Goal: Navigation & Orientation: Find specific page/section

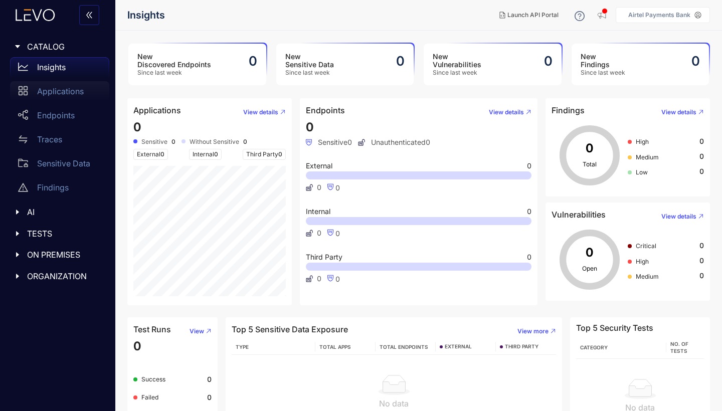
click at [50, 91] on p "Applications" at bounding box center [60, 91] width 47 height 9
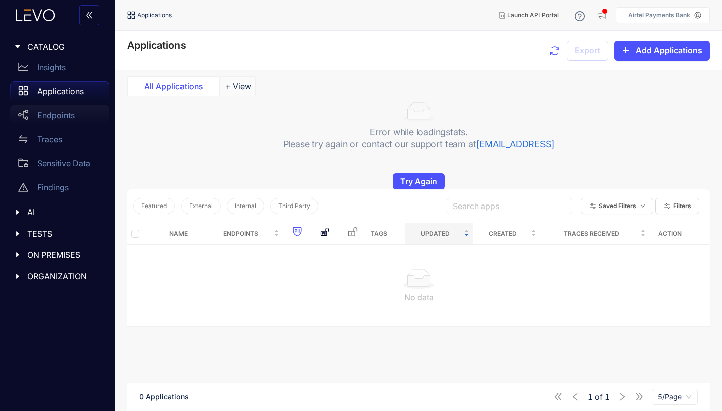
click at [54, 114] on p "Endpoints" at bounding box center [56, 115] width 38 height 9
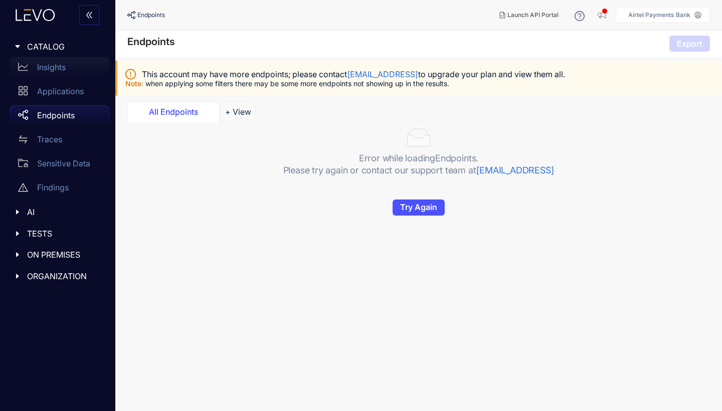
click at [52, 66] on p "Insights" at bounding box center [51, 67] width 29 height 9
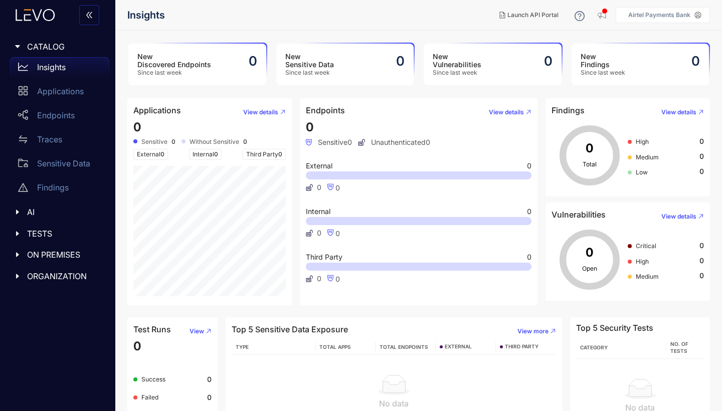
click at [17, 212] on icon "caret-right" at bounding box center [17, 212] width 3 height 5
click at [17, 212] on icon "caret-right" at bounding box center [17, 212] width 5 height 3
click at [17, 234] on icon "caret-right" at bounding box center [17, 233] width 3 height 5
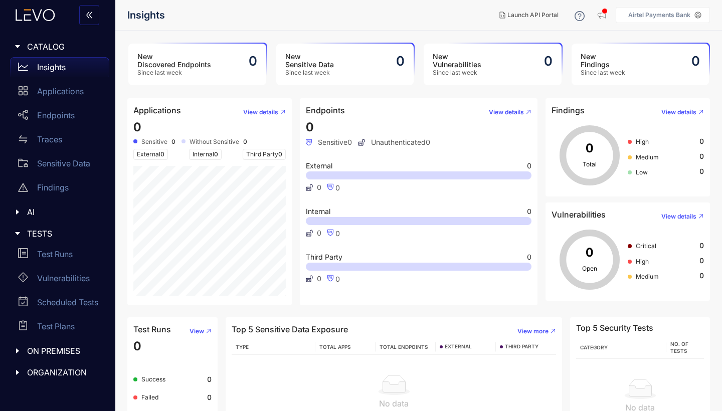
click at [16, 211] on icon "caret-right" at bounding box center [17, 212] width 7 height 7
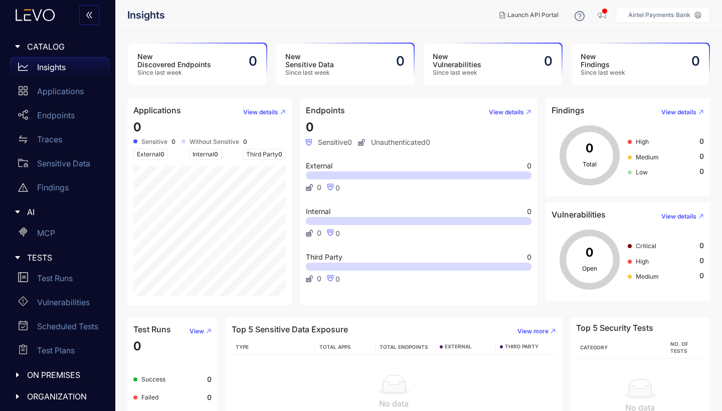
click at [18, 211] on icon "caret-right" at bounding box center [17, 212] width 5 height 3
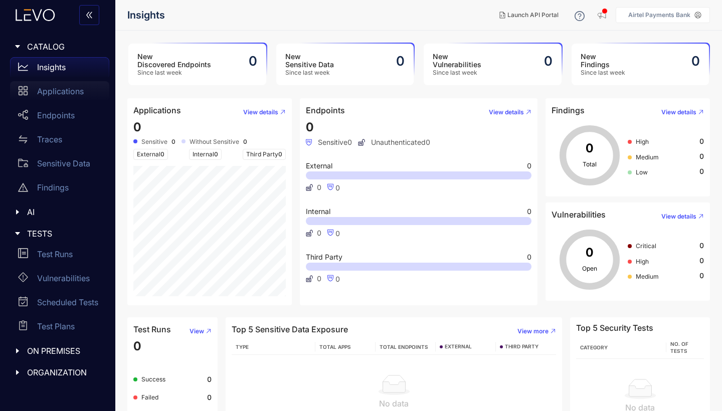
click at [59, 90] on p "Applications" at bounding box center [60, 91] width 47 height 9
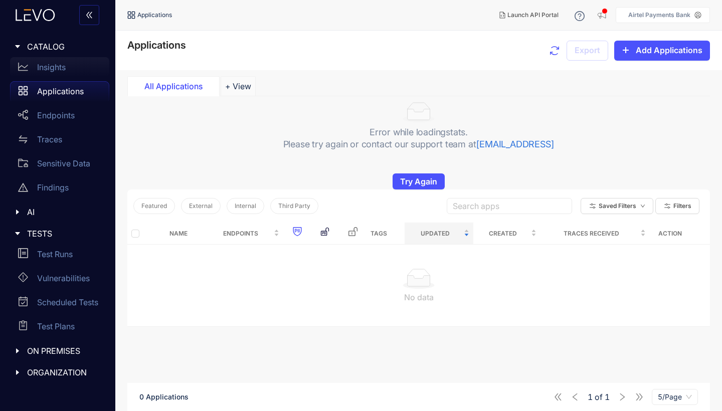
click at [50, 70] on p "Insights" at bounding box center [51, 67] width 29 height 9
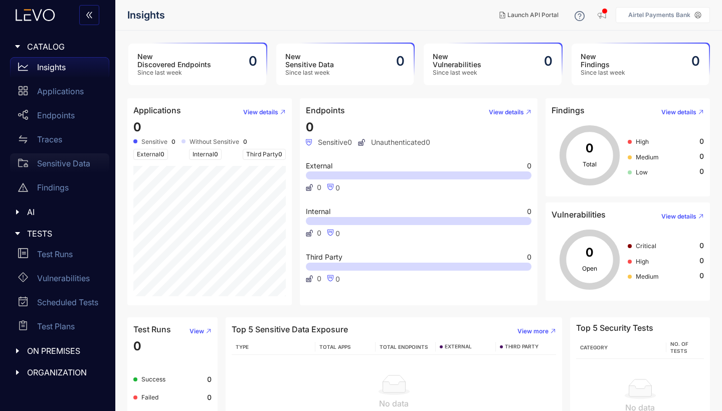
click at [59, 165] on p "Sensitive Data" at bounding box center [63, 163] width 53 height 9
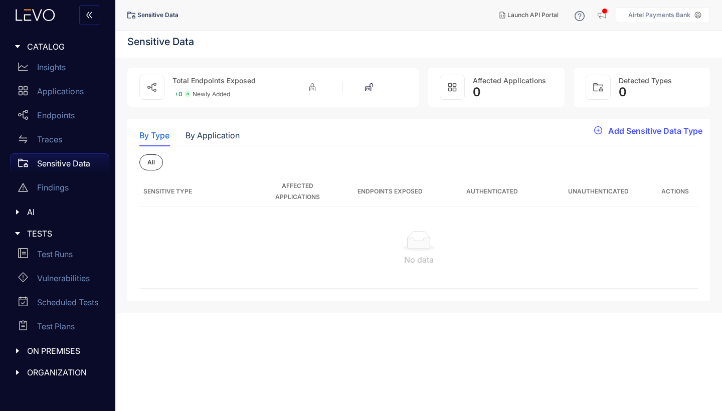
click at [19, 352] on icon "caret-right" at bounding box center [17, 351] width 7 height 7
click at [16, 393] on icon "caret-right" at bounding box center [17, 396] width 7 height 7
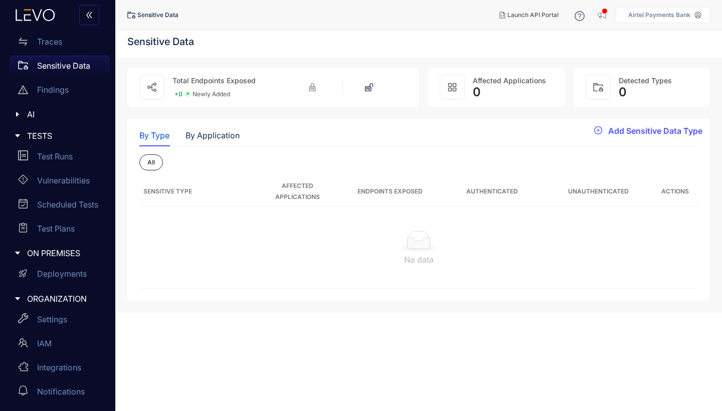
scroll to position [97, 0]
